Goal: Use online tool/utility

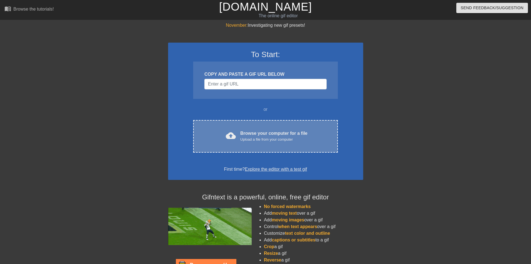
click at [265, 128] on div "cloud_upload Browse your computer for a file Upload a file from your computer C…" at bounding box center [265, 136] width 144 height 33
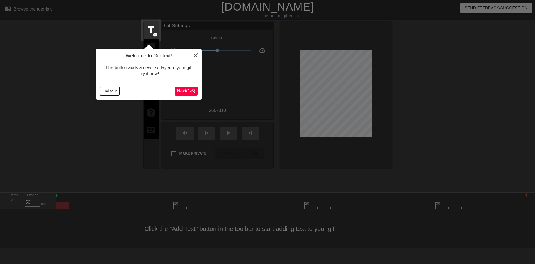
click at [111, 91] on button "End tour" at bounding box center [109, 91] width 19 height 8
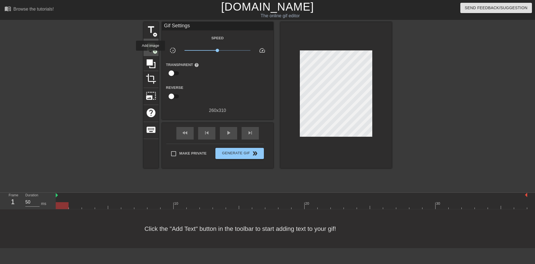
click at [150, 55] on div "image add_circle" at bounding box center [151, 47] width 15 height 17
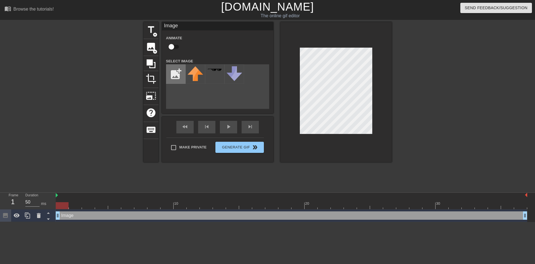
click at [178, 76] on input "file" at bounding box center [175, 74] width 19 height 19
type input "C:\fakepath\[PERSON_NAME].png"
click at [200, 69] on img at bounding box center [196, 70] width 16 height 8
click at [356, 134] on div at bounding box center [335, 92] width 111 height 140
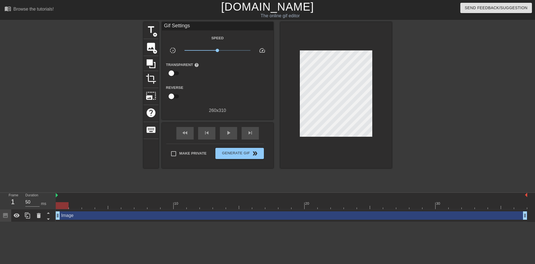
click at [428, 93] on div at bounding box center [441, 105] width 84 height 167
click at [236, 153] on span "Generate Gif double_arrow" at bounding box center [240, 153] width 44 height 7
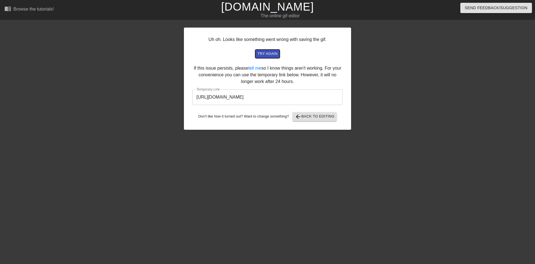
click at [268, 57] on span "try again" at bounding box center [268, 54] width 20 height 6
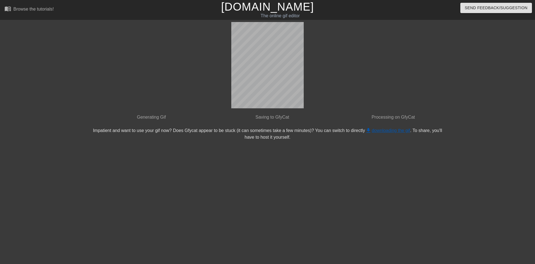
click at [372, 129] on link "get_app downloading the gif" at bounding box center [387, 130] width 45 height 5
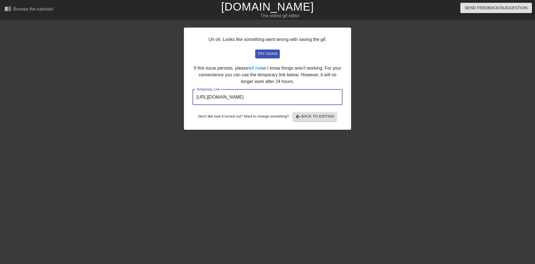
drag, startPoint x: 323, startPoint y: 99, endPoint x: 179, endPoint y: 88, distance: 144.6
click at [178, 88] on div "Uh oh. Looks like something went wrong with saving the gif. try again If this i…" at bounding box center [267, 105] width 535 height 167
click at [263, 52] on span "try again" at bounding box center [268, 54] width 20 height 6
